Goal: Book appointment/travel/reservation

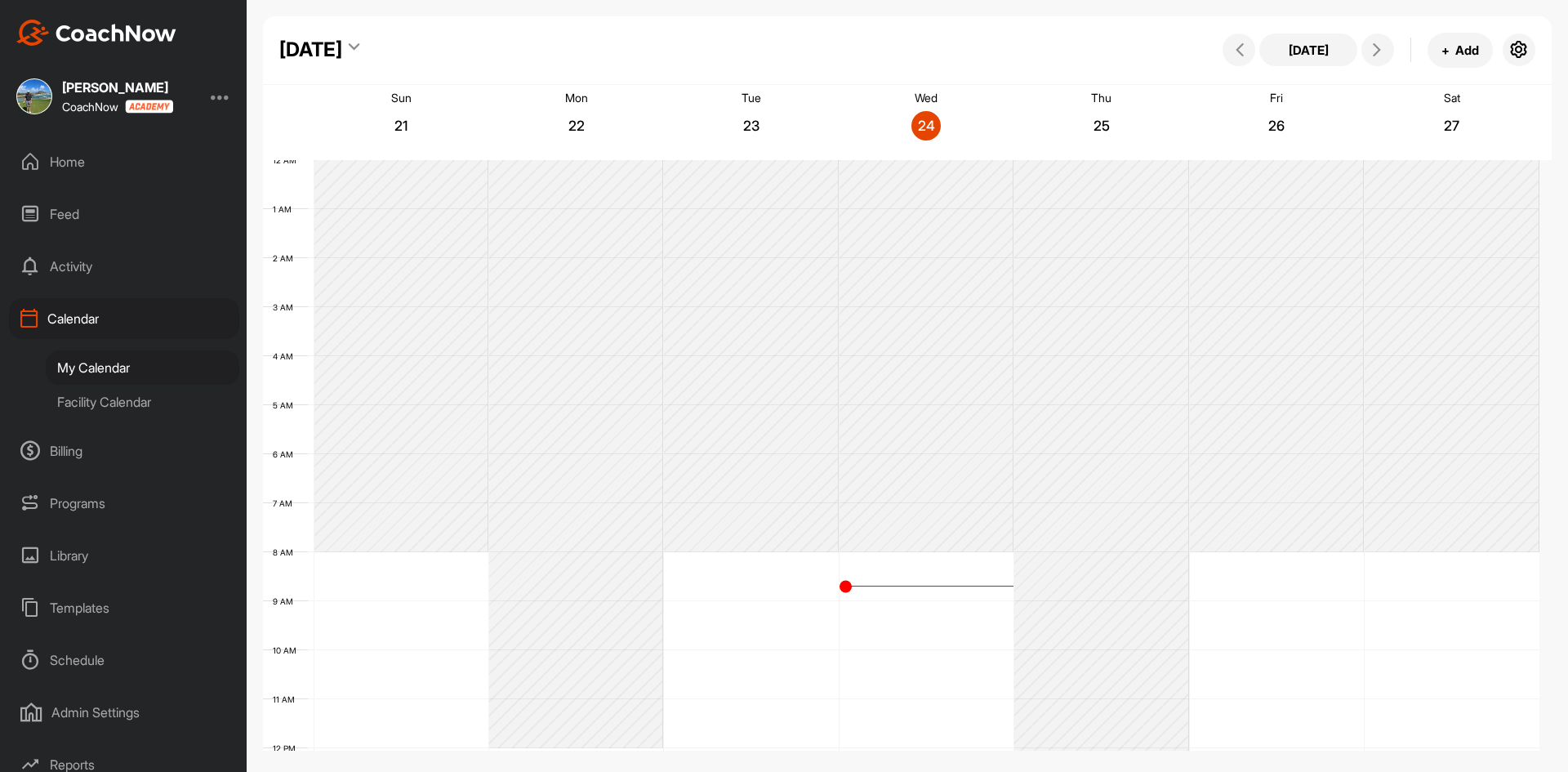
scroll to position [282, 0]
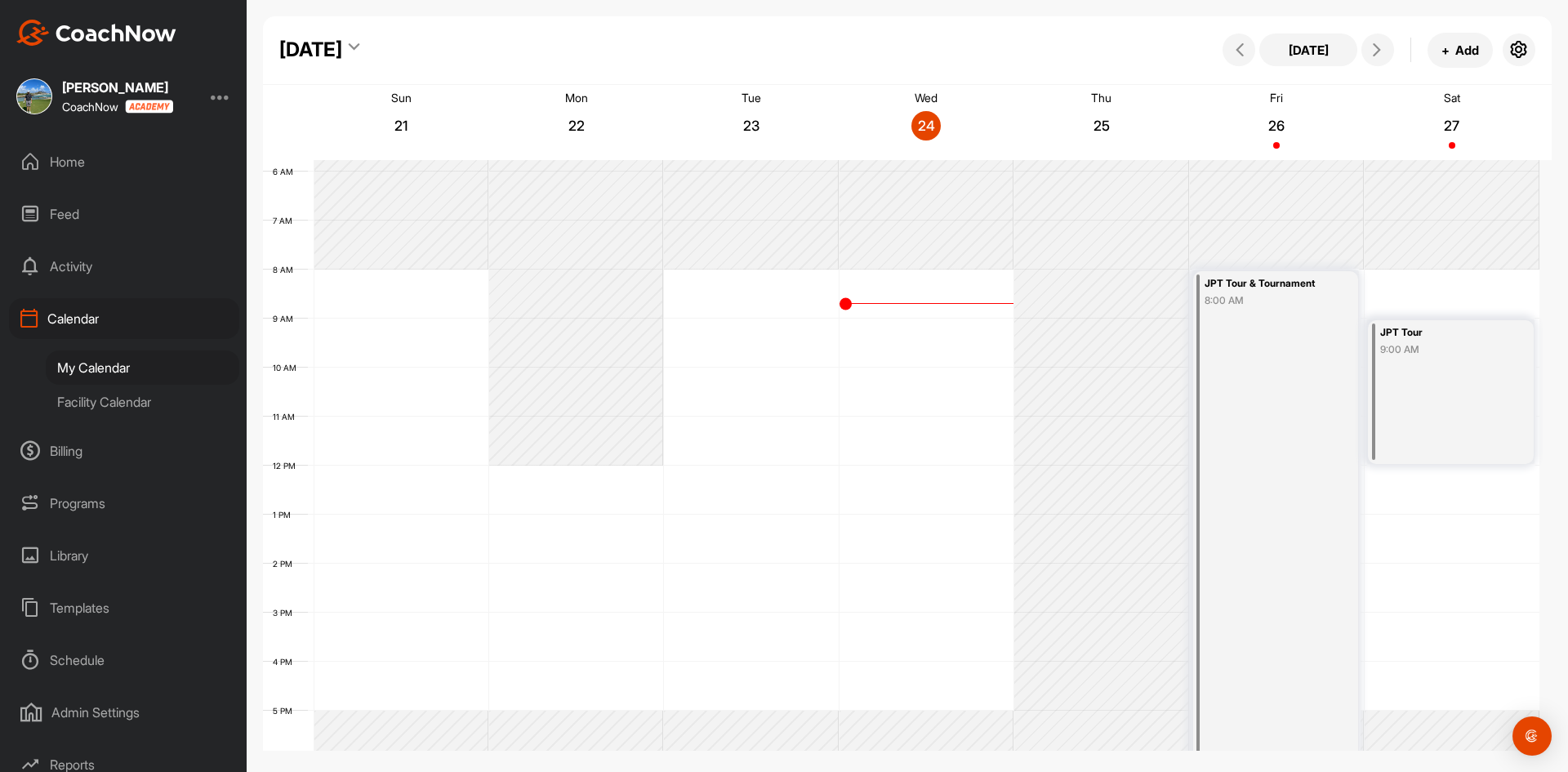
click at [112, 405] on div "Facility Calendar" at bounding box center [142, 402] width 193 height 35
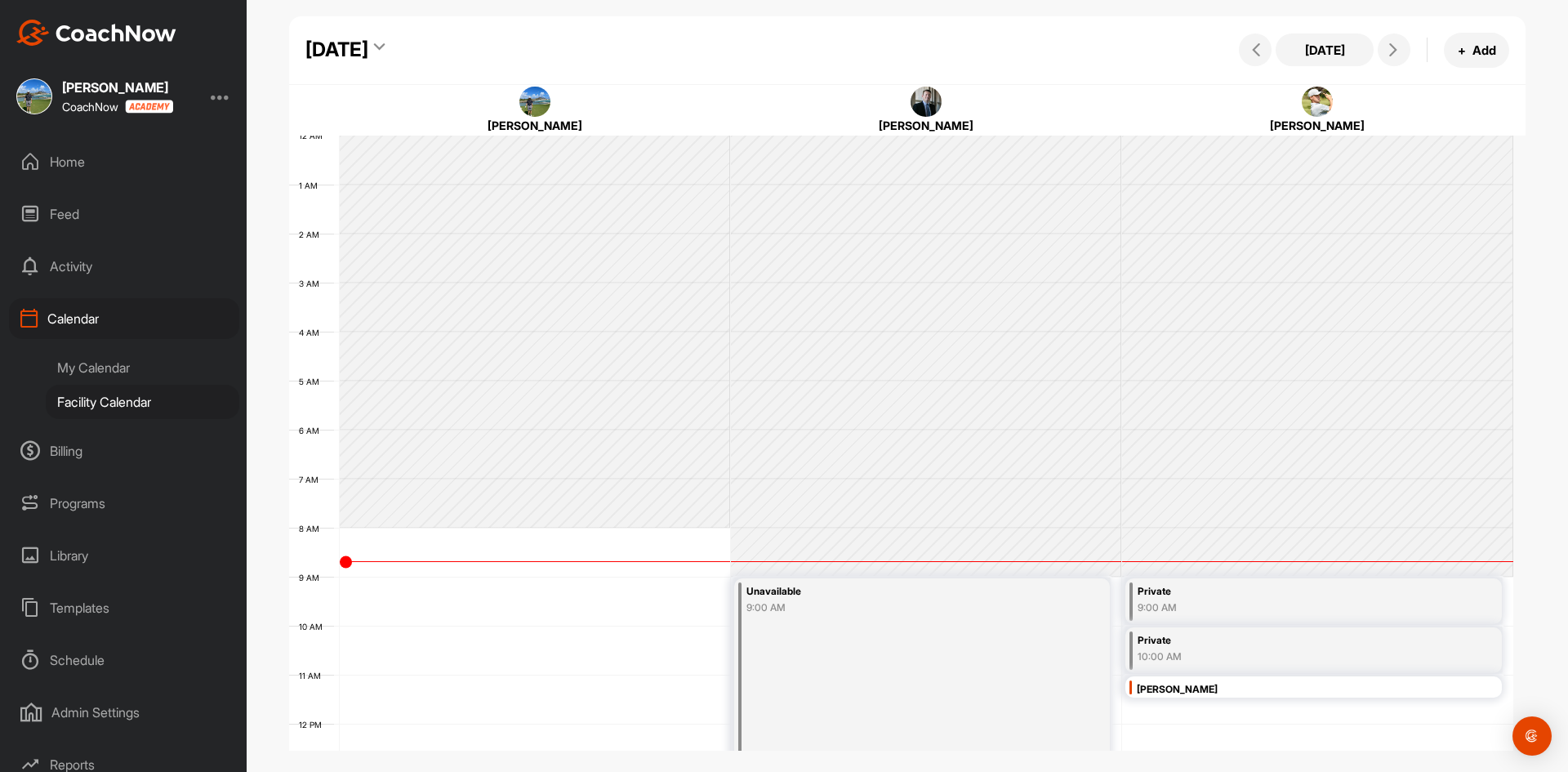
scroll to position [282, 0]
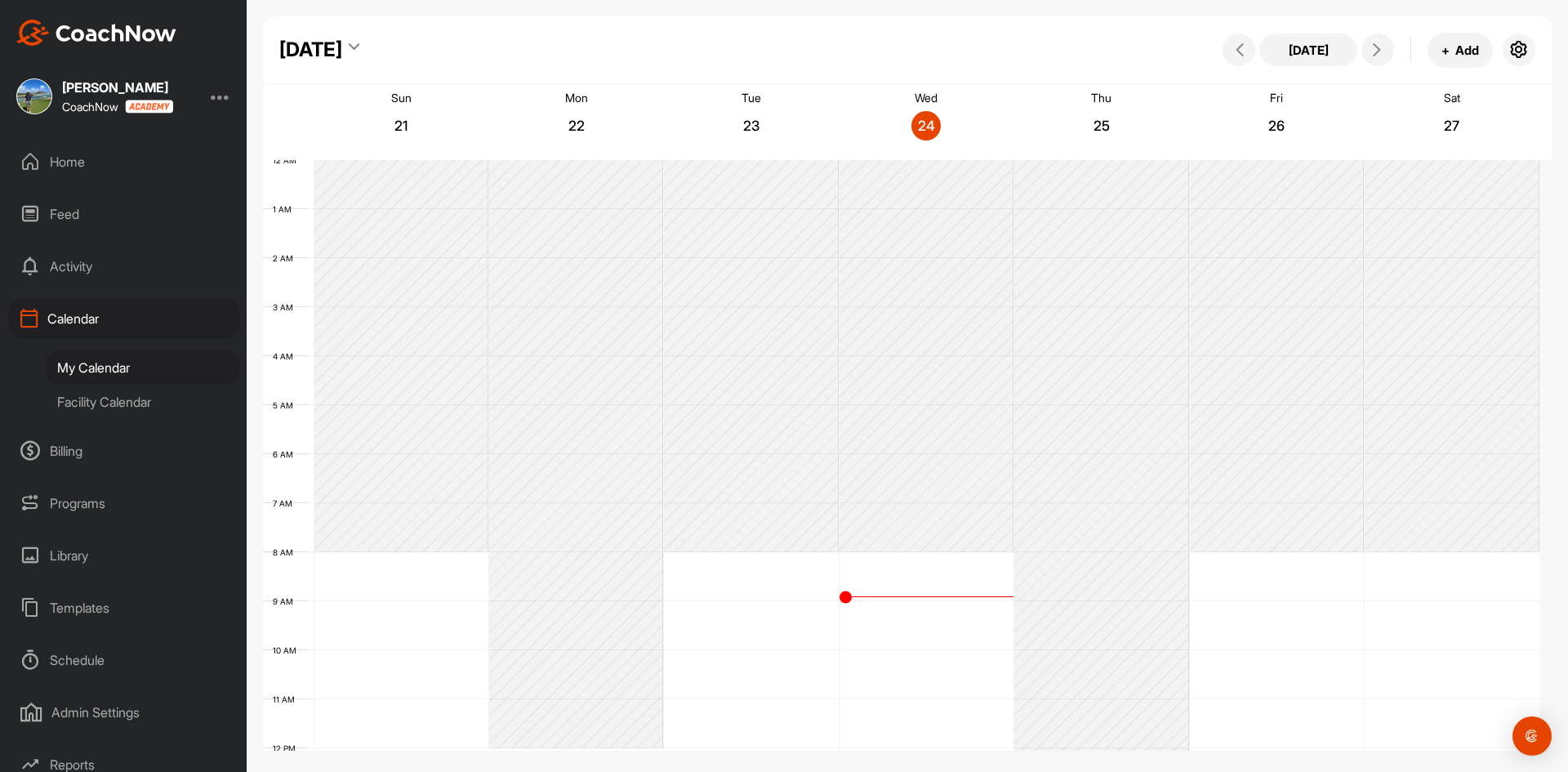
scroll to position [282, 0]
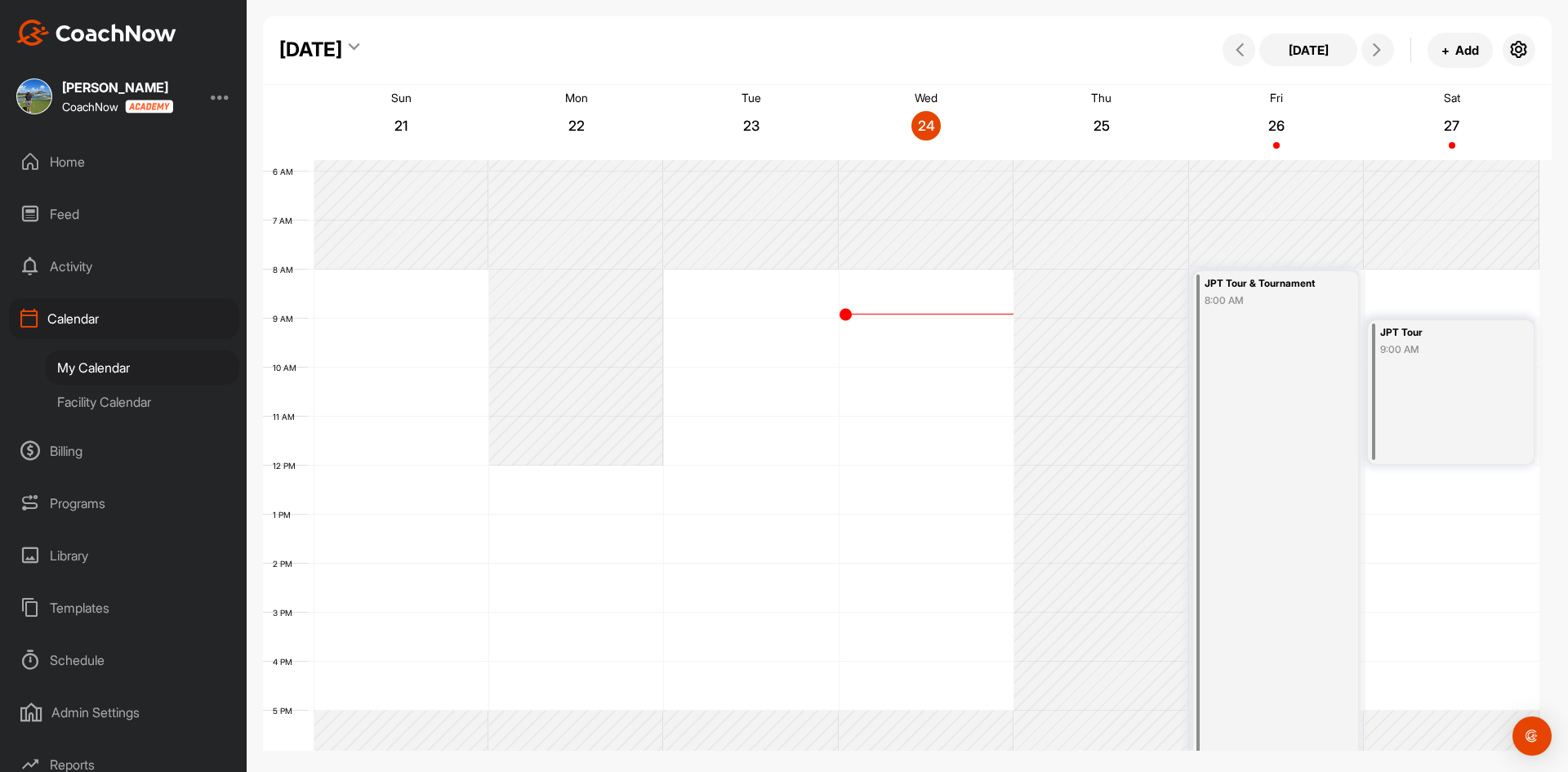
click at [80, 406] on div "Facility Calendar" at bounding box center [142, 402] width 193 height 35
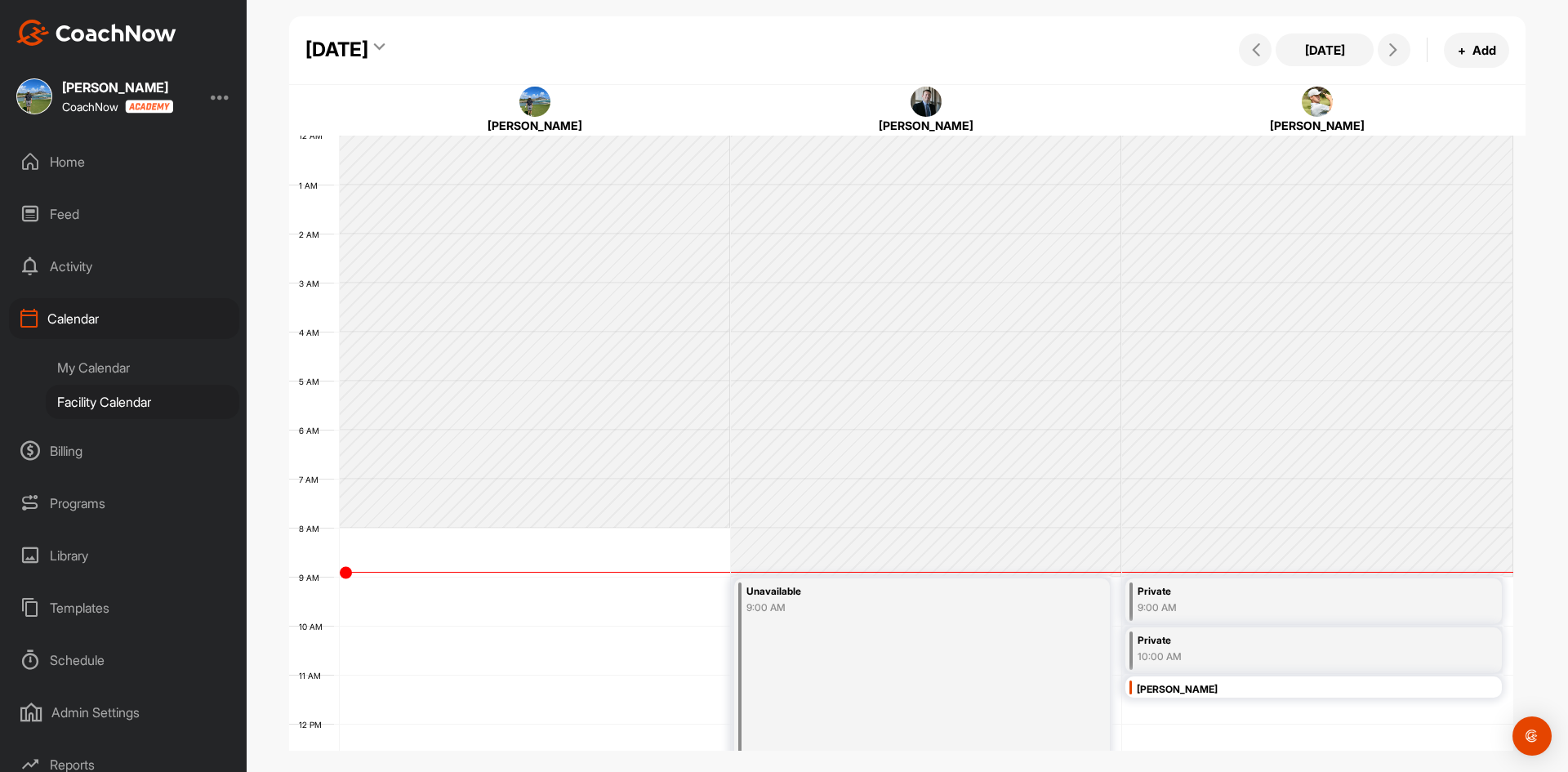
scroll to position [282, 0]
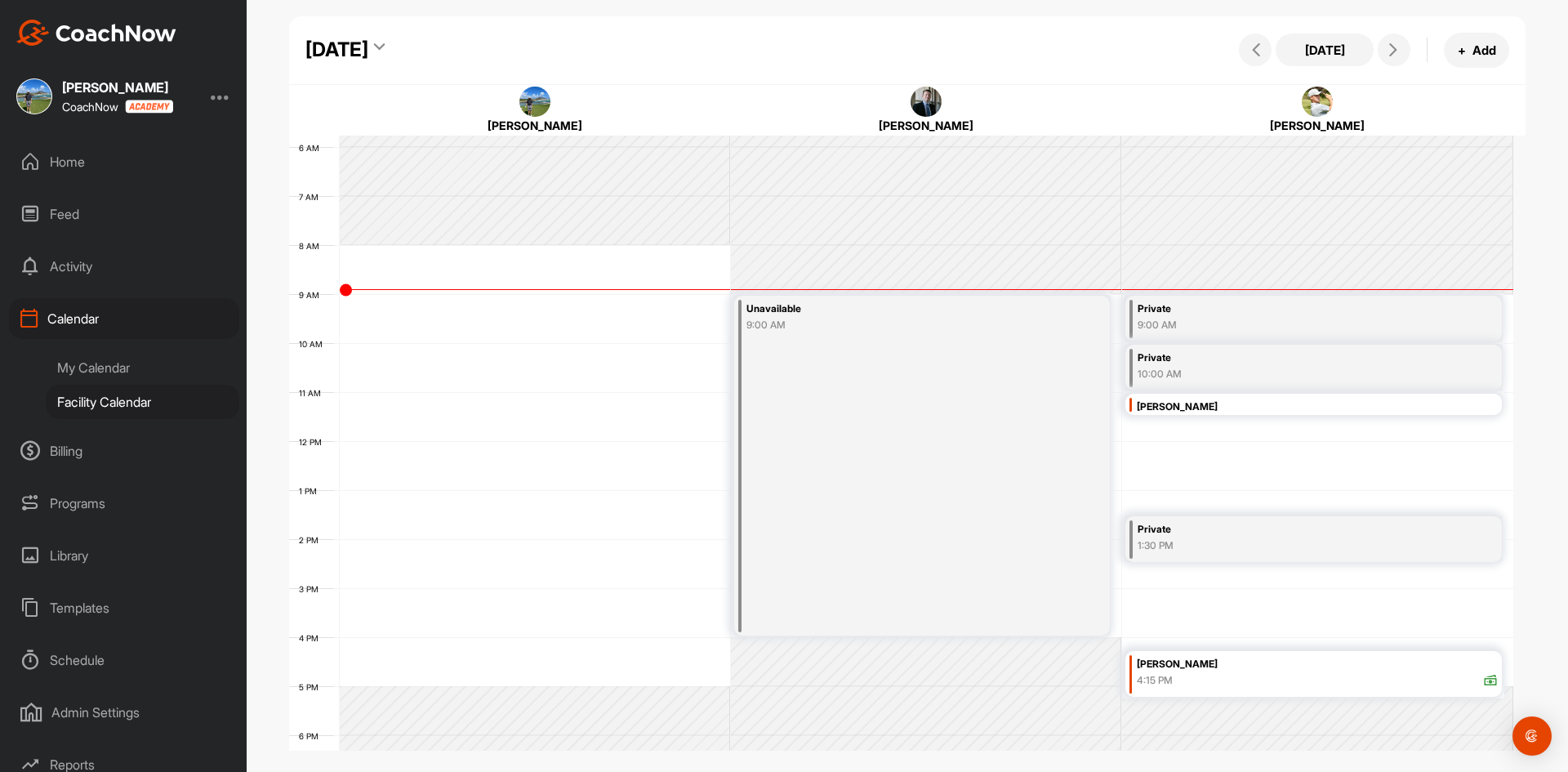
click at [1231, 320] on div "9:00 AM" at bounding box center [1285, 325] width 295 height 15
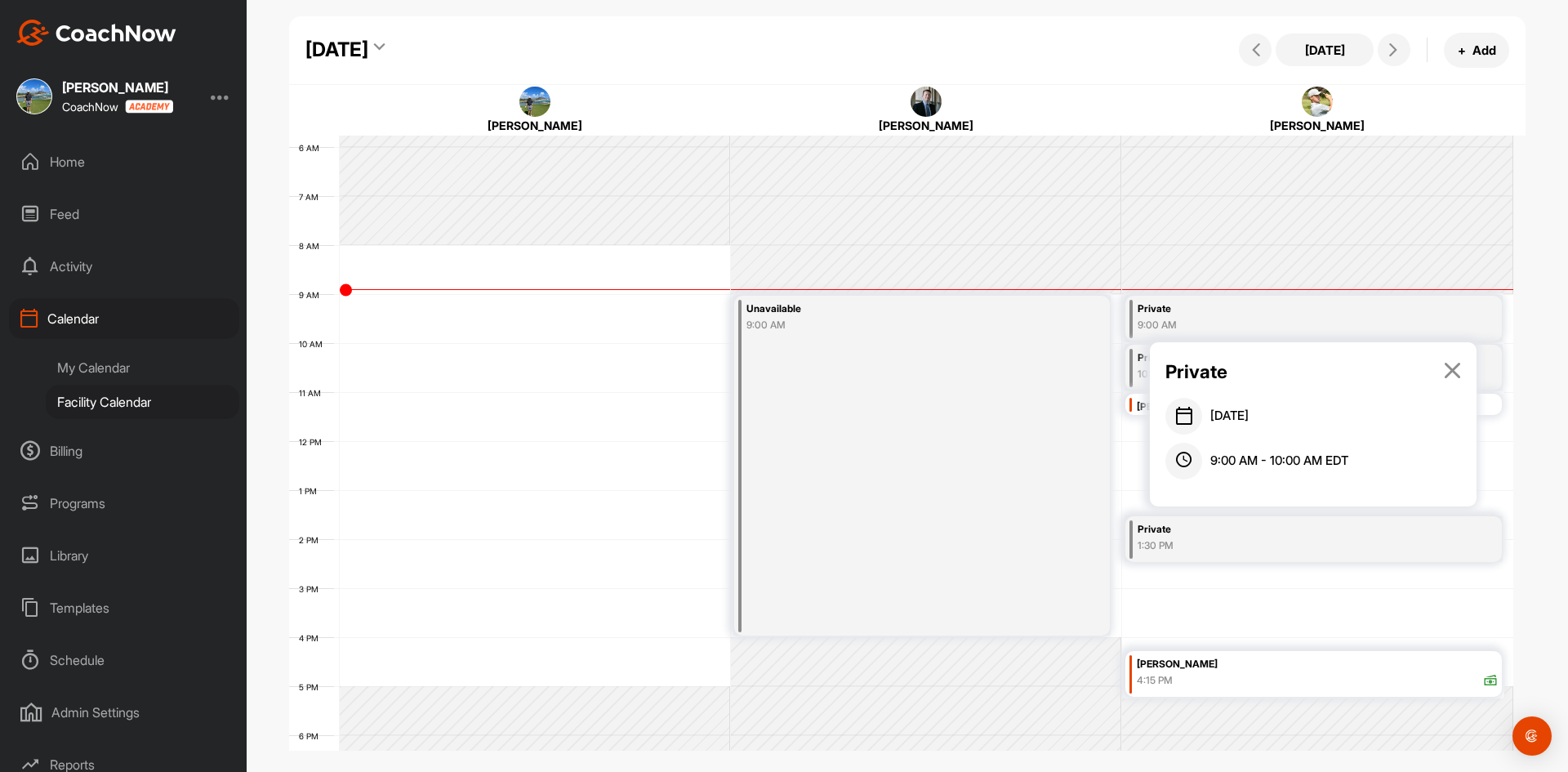
click at [1449, 368] on icon at bounding box center [1452, 370] width 19 height 18
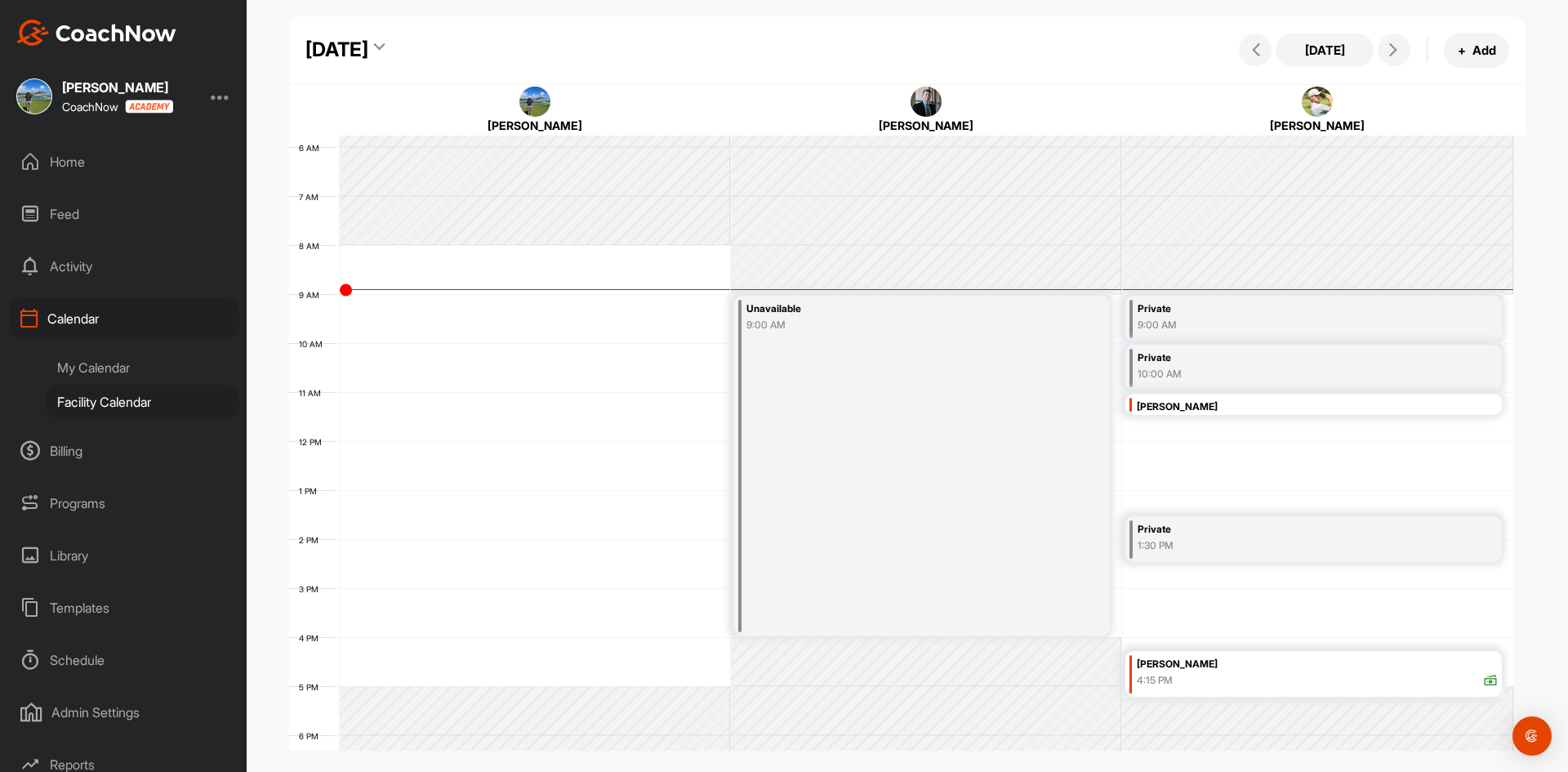
click at [1326, 359] on div "Private" at bounding box center [1285, 358] width 295 height 19
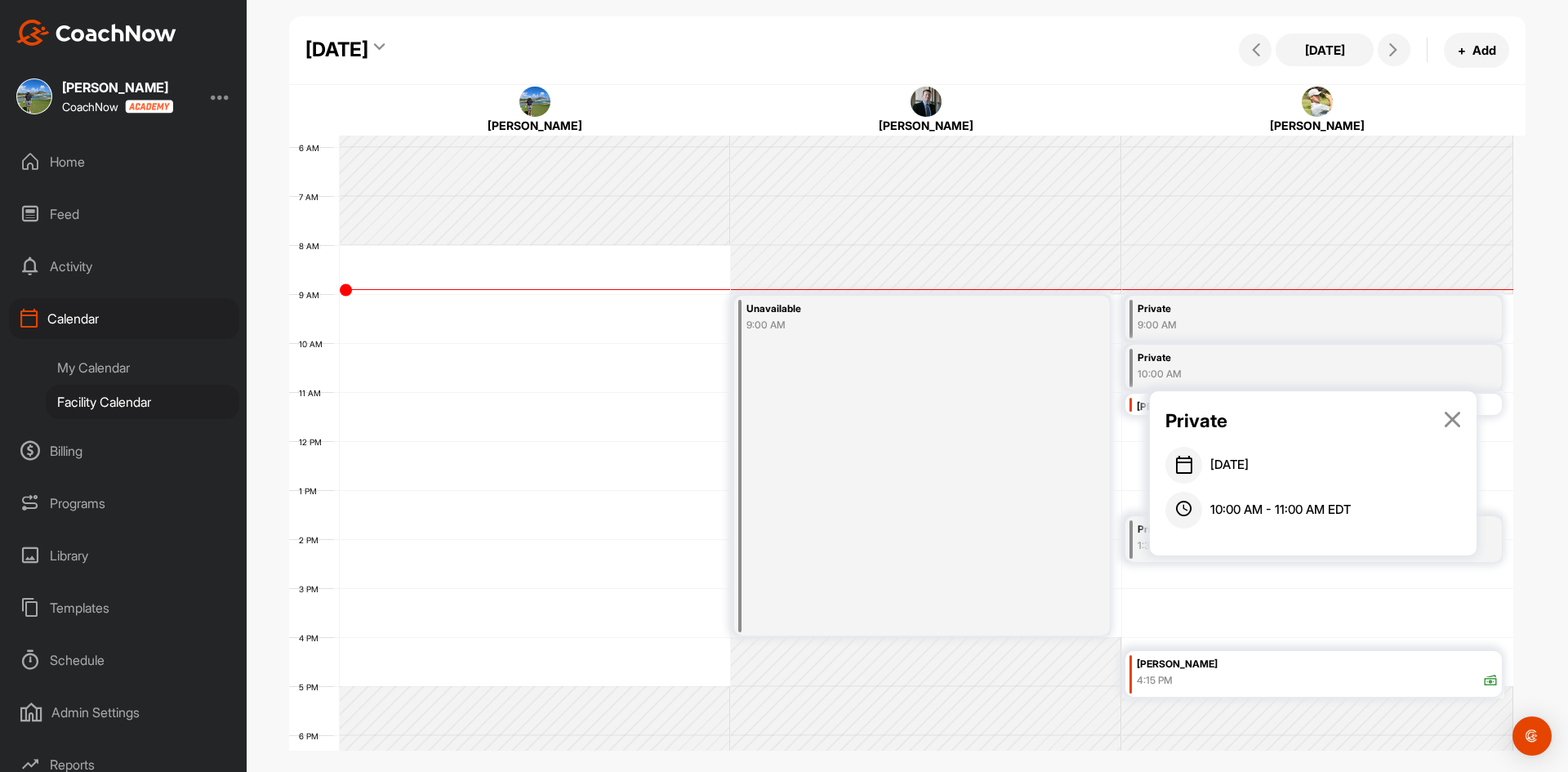
click at [1449, 414] on icon at bounding box center [1452, 419] width 19 height 18
